Goal: Task Accomplishment & Management: Use online tool/utility

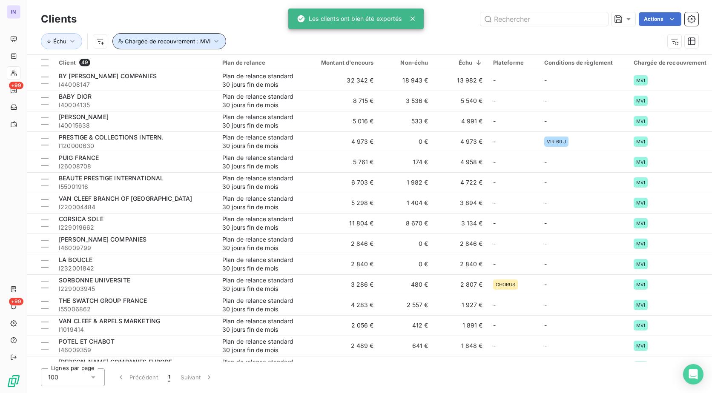
click at [189, 38] on span "Chargée de recouvrement : MVI" at bounding box center [168, 41] width 86 height 7
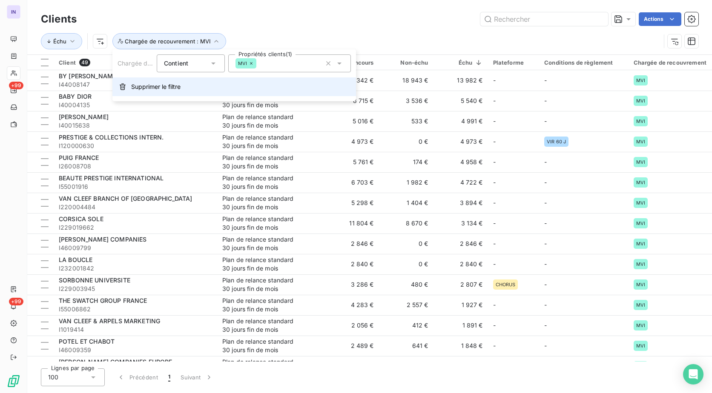
click at [162, 87] on span "Supprimer le filtre" at bounding box center [155, 87] width 49 height 9
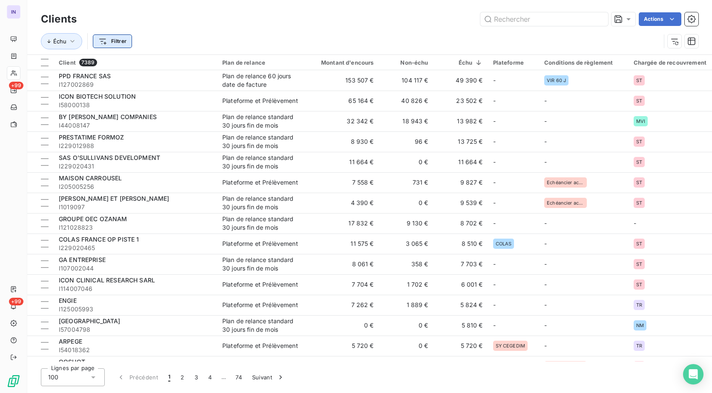
click at [118, 40] on html "IN +99 +99 Clients Actions Échu Filtrer Client 7389 Plan de relance Montant d'e…" at bounding box center [356, 196] width 712 height 393
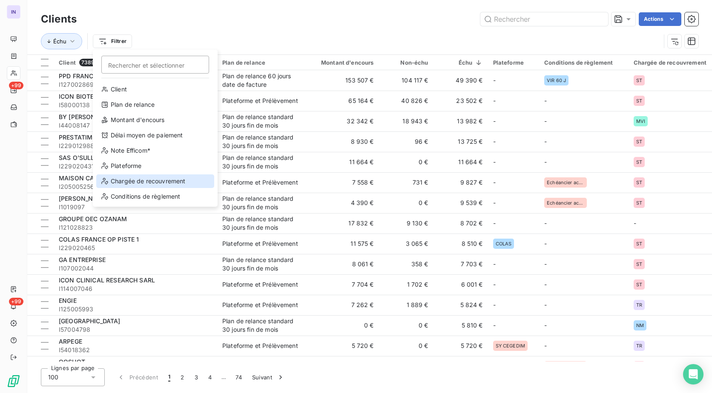
click at [153, 184] on div "Chargée de recouvrement" at bounding box center [155, 182] width 118 height 14
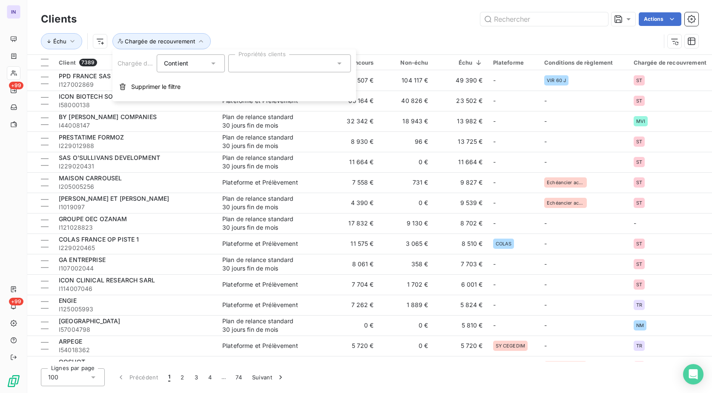
click at [261, 61] on div at bounding box center [289, 63] width 123 height 18
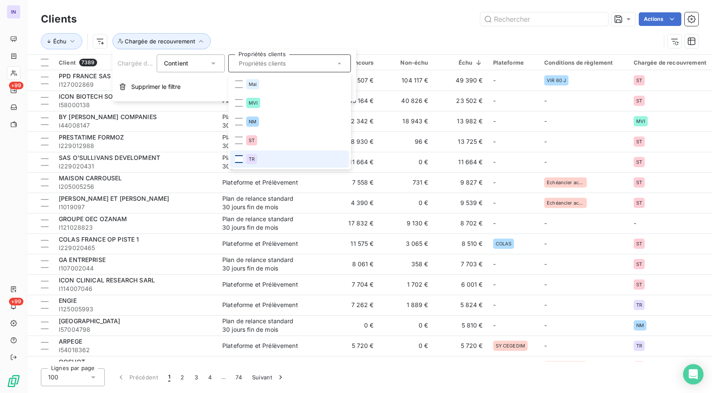
click at [236, 156] on div at bounding box center [239, 159] width 8 height 8
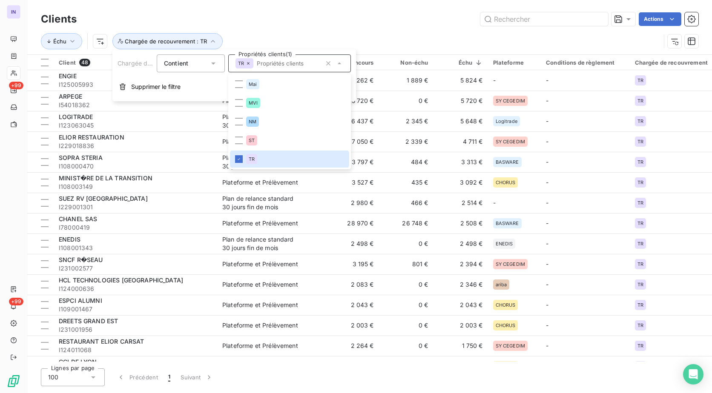
click at [386, 34] on div "Échu Chargée de recouvrement : TR" at bounding box center [350, 41] width 619 height 16
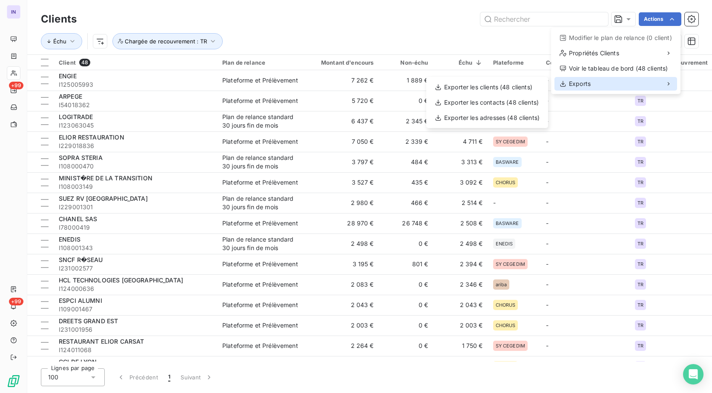
click at [593, 83] on div "Exports" at bounding box center [615, 84] width 123 height 14
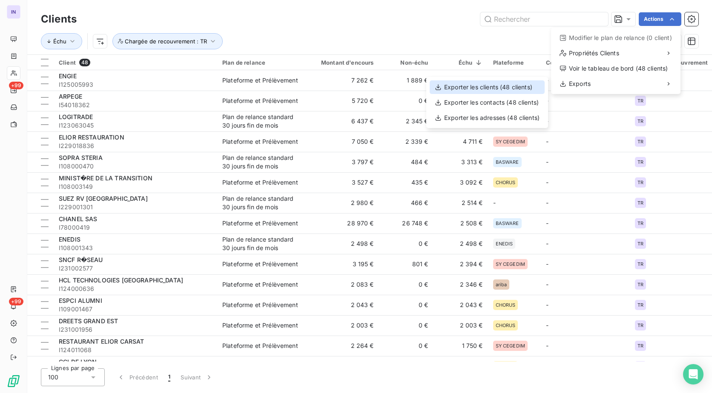
click at [517, 88] on div "Exporter les clients (48 clients)" at bounding box center [487, 87] width 115 height 14
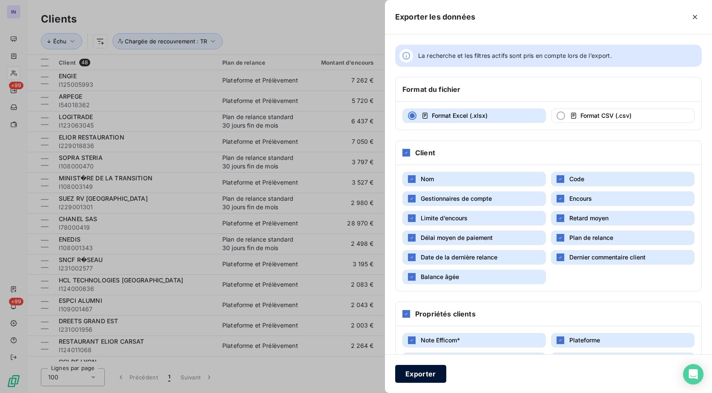
click at [413, 373] on button "Exporter" at bounding box center [420, 374] width 51 height 18
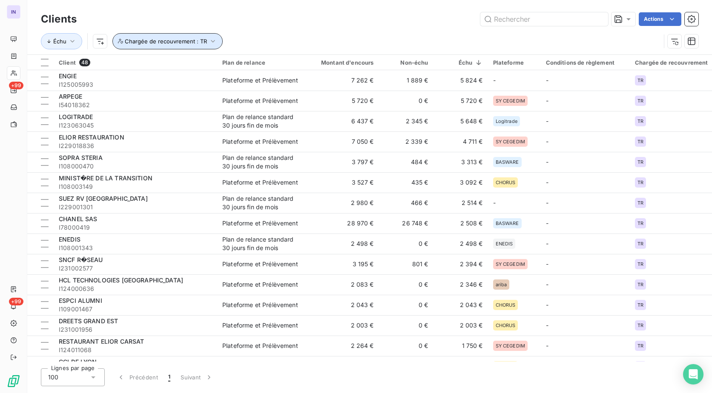
drag, startPoint x: 178, startPoint y: 36, endPoint x: 164, endPoint y: 45, distance: 16.7
click at [177, 36] on button "Chargée de recouvrement : TR" at bounding box center [167, 41] width 110 height 16
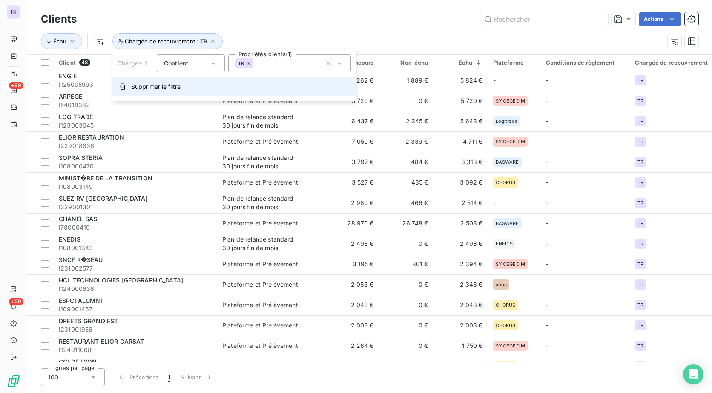
click at [146, 86] on span "Supprimer le filtre" at bounding box center [155, 87] width 49 height 9
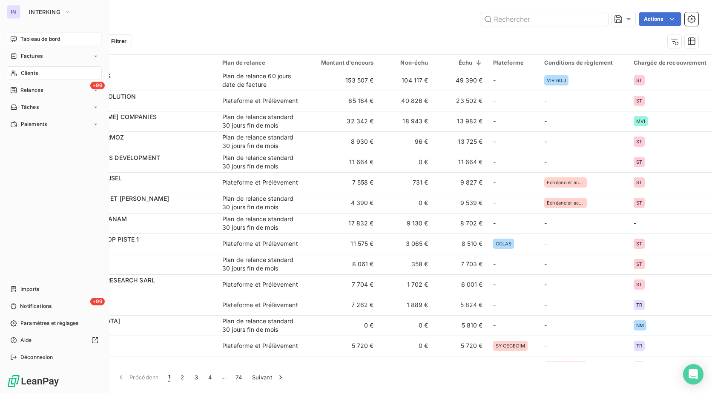
click at [38, 40] on span "Tableau de bord" at bounding box center [40, 39] width 40 height 8
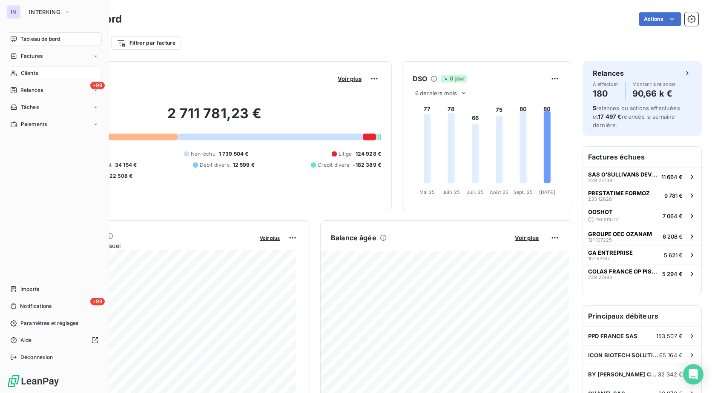
click at [24, 71] on span "Clients" at bounding box center [29, 73] width 17 height 8
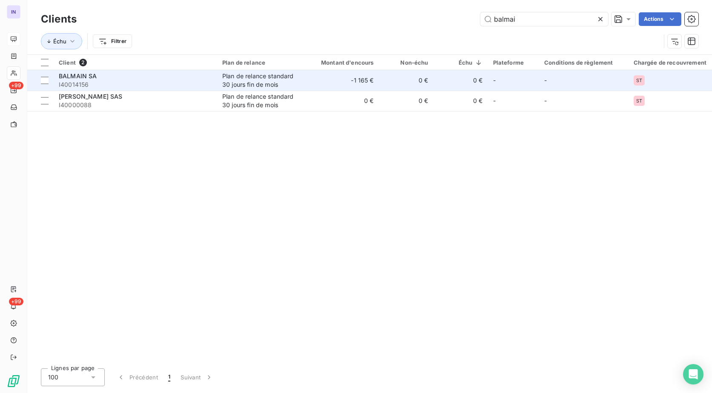
type input "balmai"
click at [198, 87] on span "I40014156" at bounding box center [135, 84] width 153 height 9
